Goal: Task Accomplishment & Management: Use online tool/utility

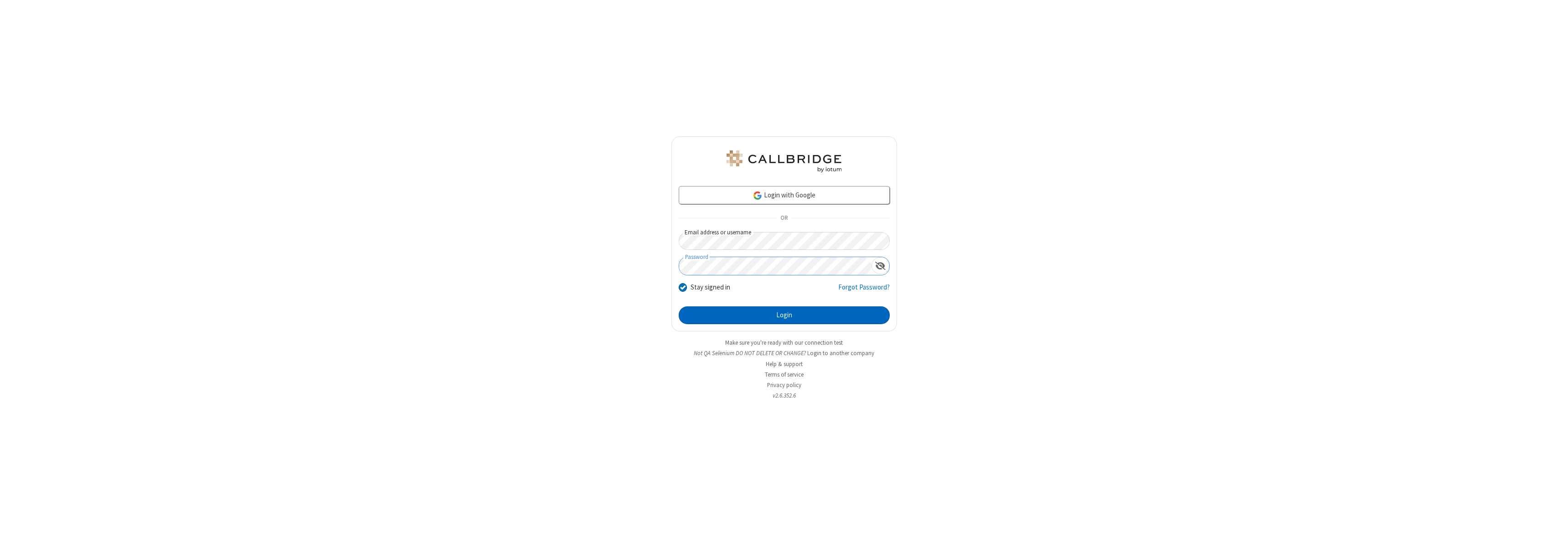
click at [784, 315] on button "Login" at bounding box center [784, 315] width 211 height 18
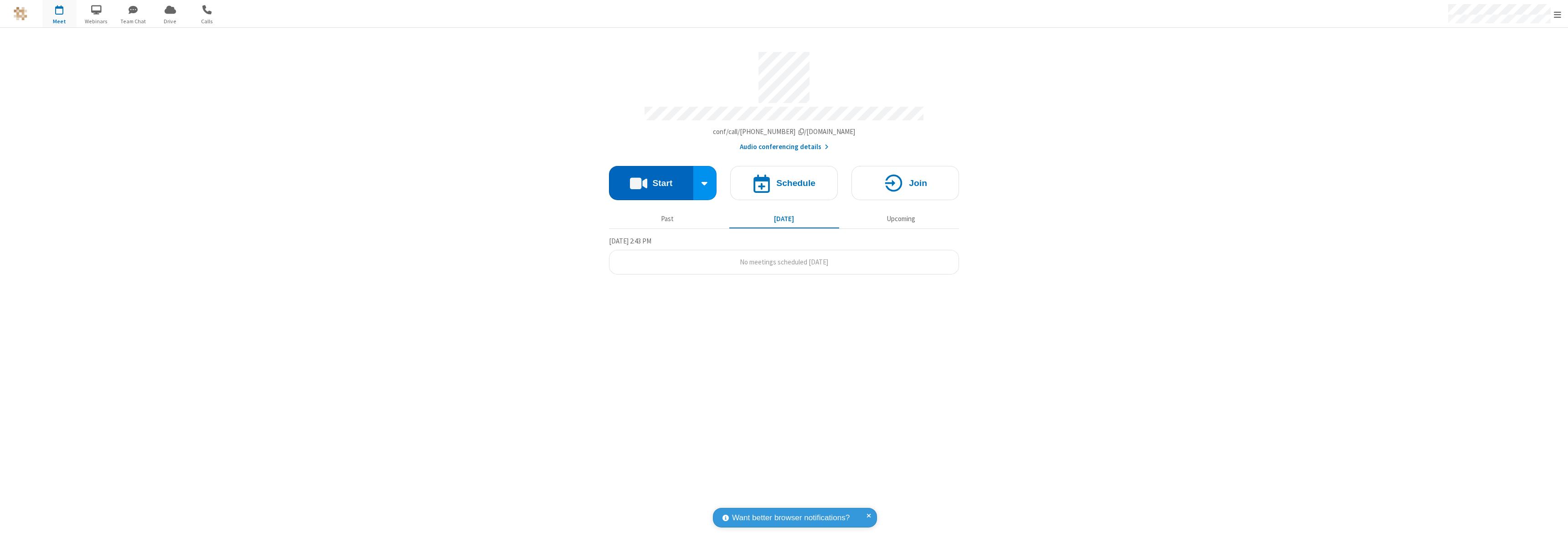
click at [651, 179] on button "Start" at bounding box center [651, 183] width 85 height 34
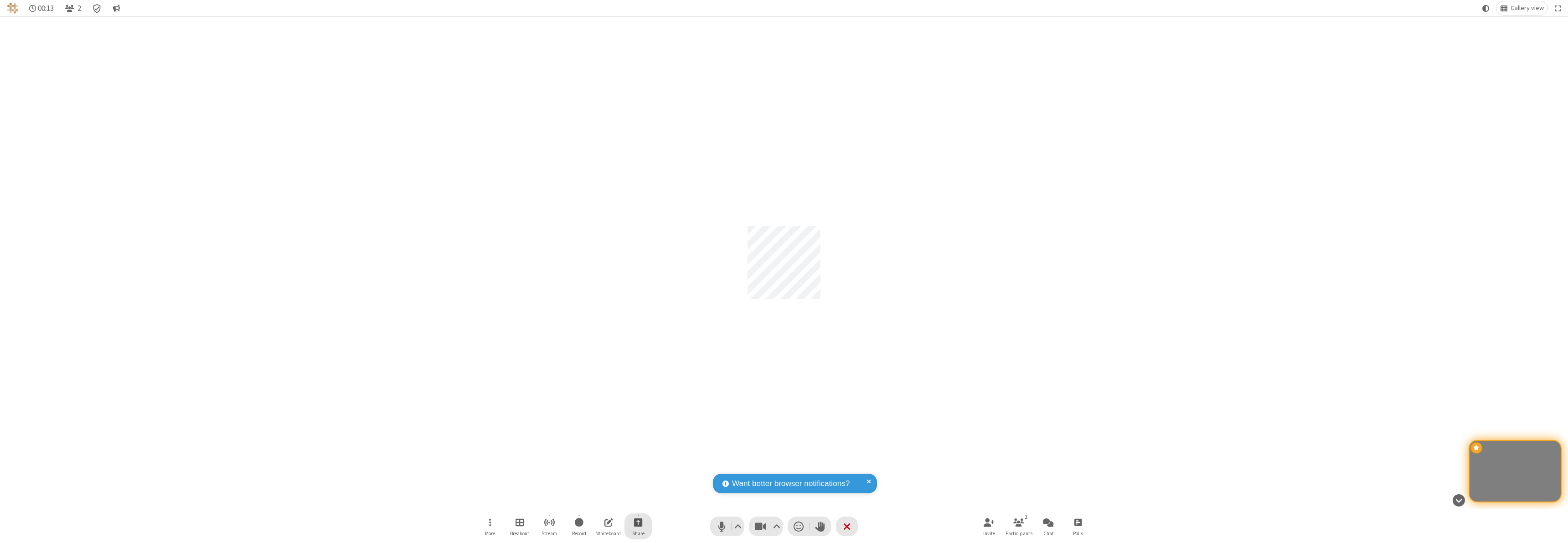
click at [638, 522] on span "Start sharing" at bounding box center [639, 522] width 9 height 12
click at [601, 500] on span "Share my screen" at bounding box center [601, 500] width 10 height 8
